Goal: Task Accomplishment & Management: Use online tool/utility

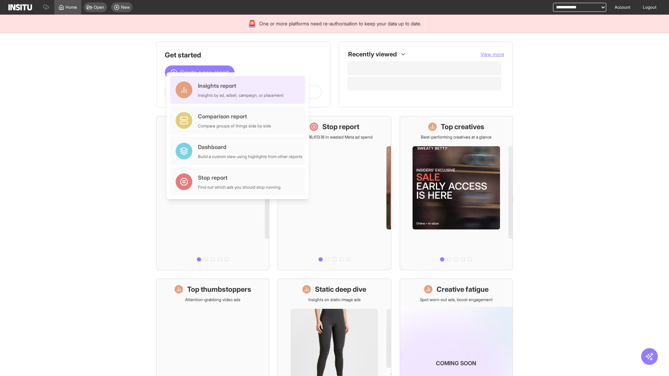
click at [239, 90] on div "Insights report Insights by ad, adset, campaign, or placement" at bounding box center [241, 90] width 86 height 17
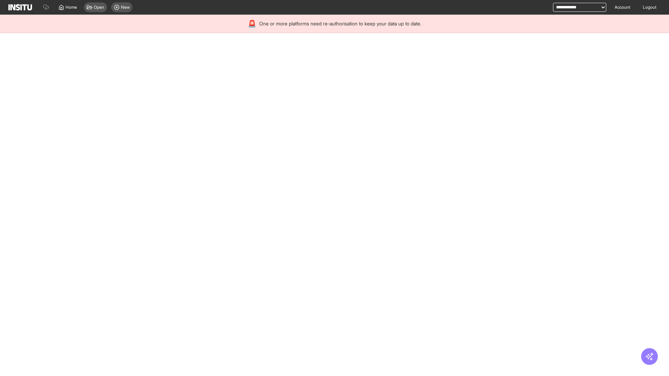
select select "**"
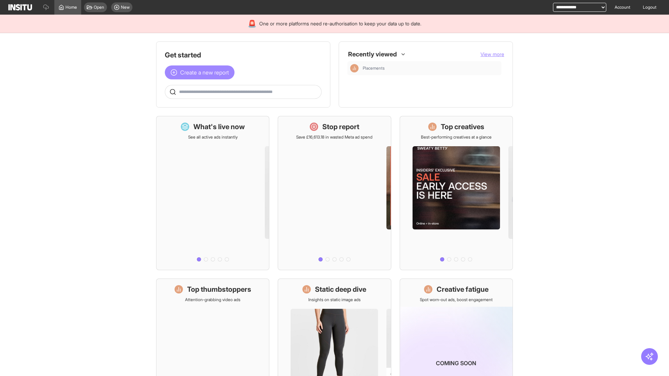
click at [201, 72] on span "Create a new report" at bounding box center [204, 72] width 49 height 8
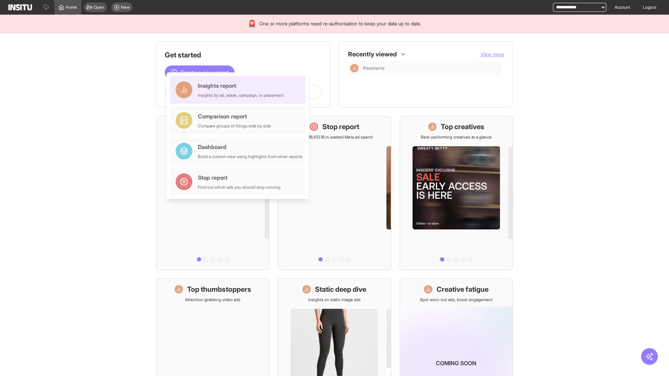
click at [239, 90] on div "Insights report Insights by ad, adset, campaign, or placement" at bounding box center [241, 90] width 86 height 17
